Goal: Navigation & Orientation: Find specific page/section

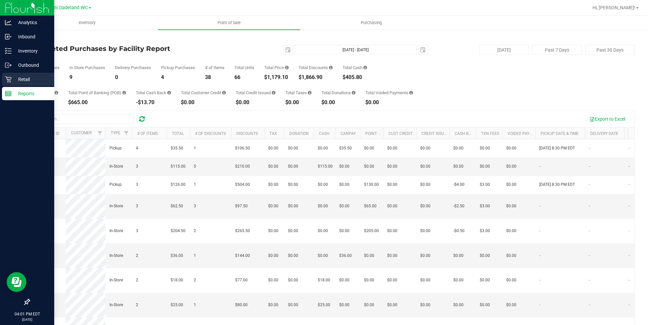
click at [22, 75] on p "Retail" at bounding box center [32, 79] width 40 height 8
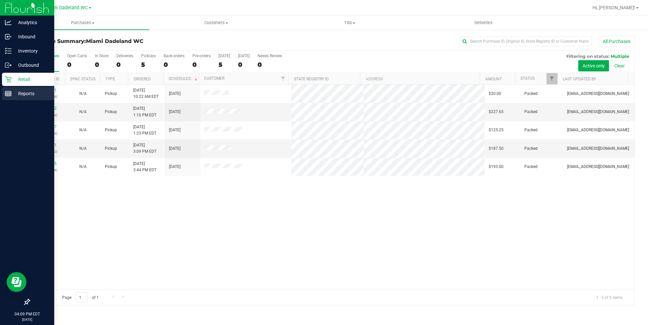
click at [17, 95] on p "Reports" at bounding box center [32, 94] width 40 height 8
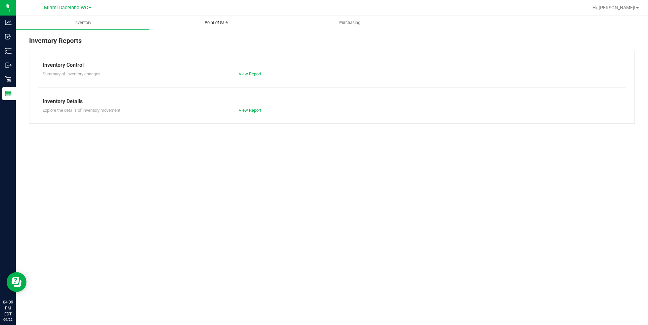
click at [221, 20] on span "Point of Sale" at bounding box center [216, 23] width 41 height 6
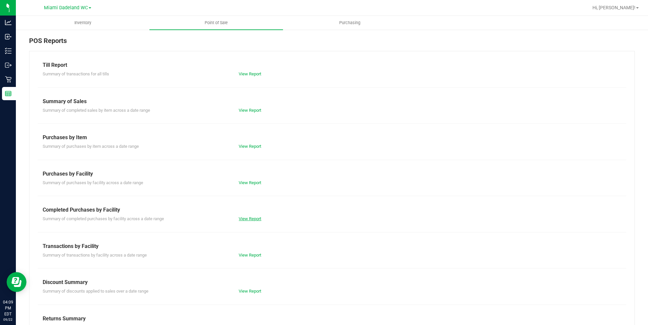
click at [248, 217] on link "View Report" at bounding box center [250, 218] width 22 height 5
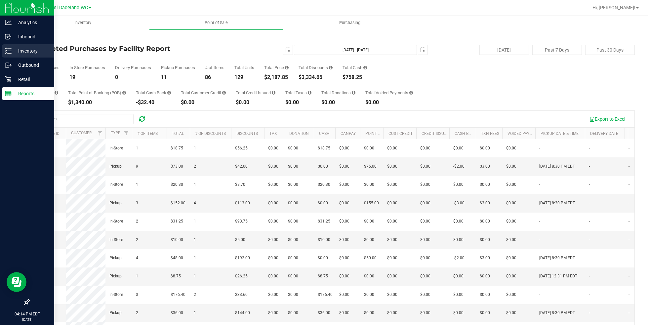
click at [31, 56] on div "Inventory" at bounding box center [28, 50] width 52 height 13
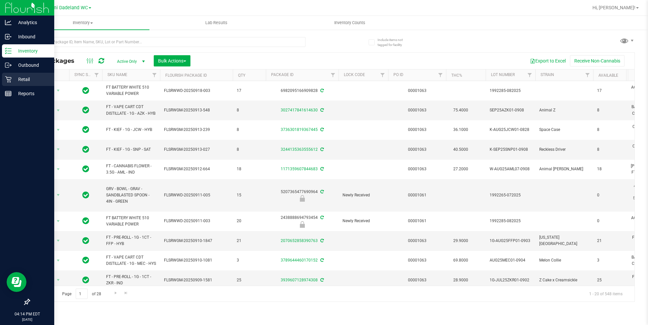
click at [17, 80] on p "Retail" at bounding box center [32, 79] width 40 height 8
